Goal: Complete application form

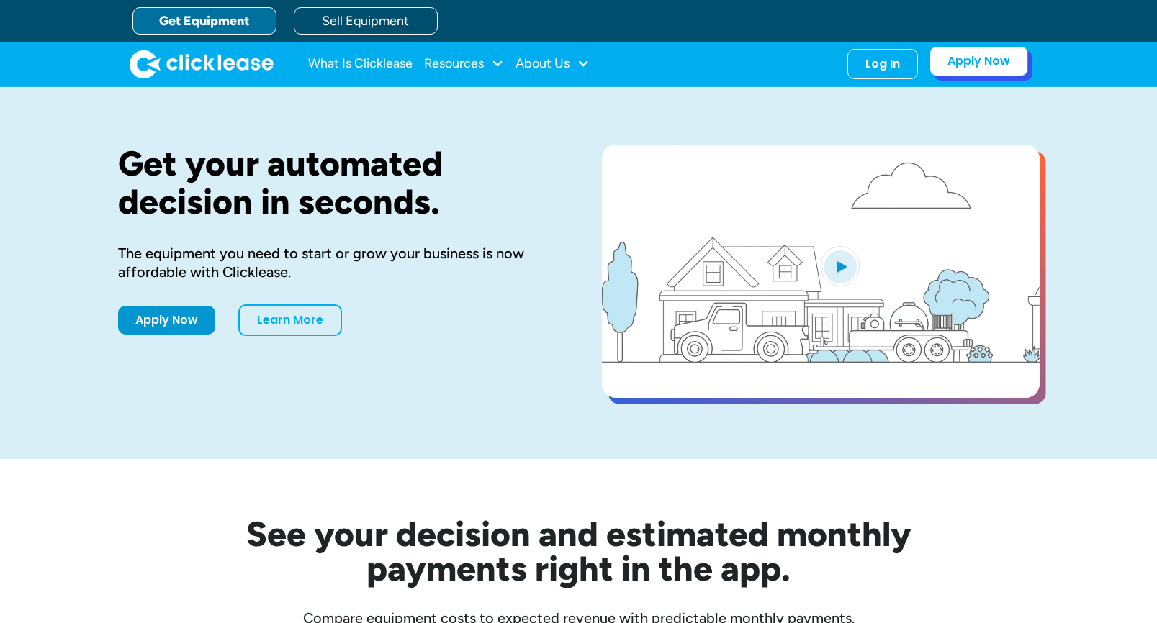
click at [1009, 66] on link "Apply Now" at bounding box center [978, 61] width 99 height 30
